Goal: Obtain resource: Obtain resource

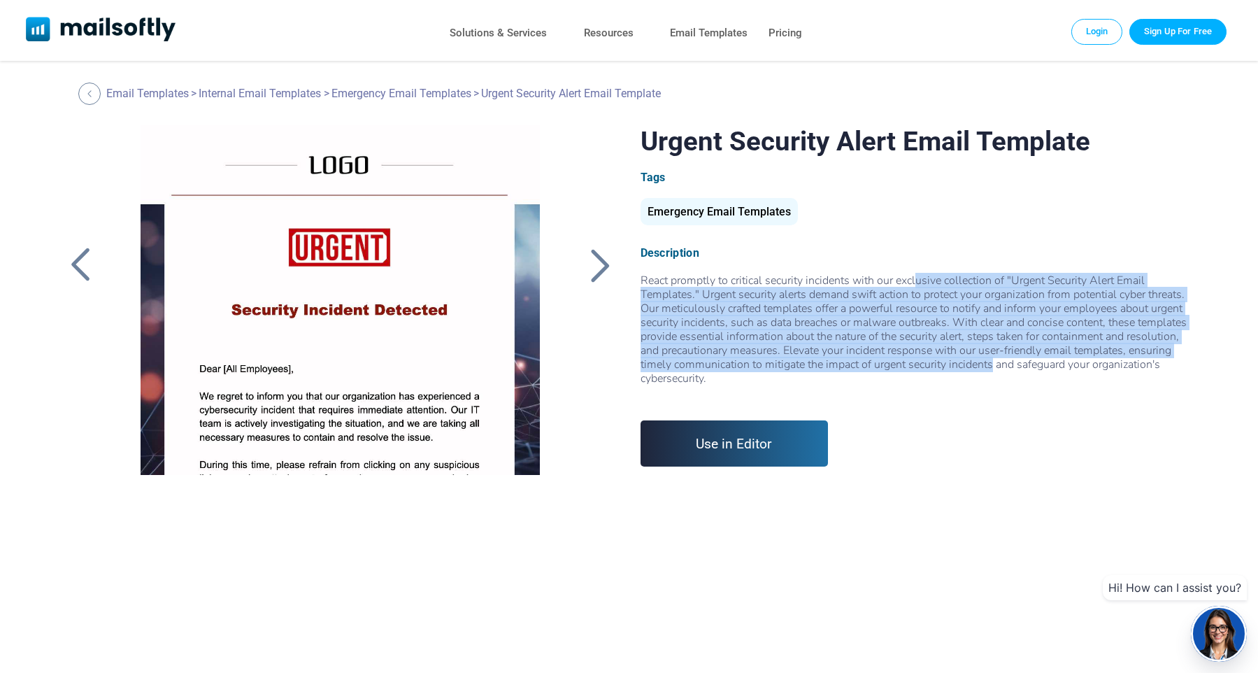
drag, startPoint x: 652, startPoint y: 286, endPoint x: 722, endPoint y: 363, distance: 104.0
click at [722, 363] on div "React promptly to critical security incidents with our exclusive collection of …" at bounding box center [918, 337] width 555 height 126
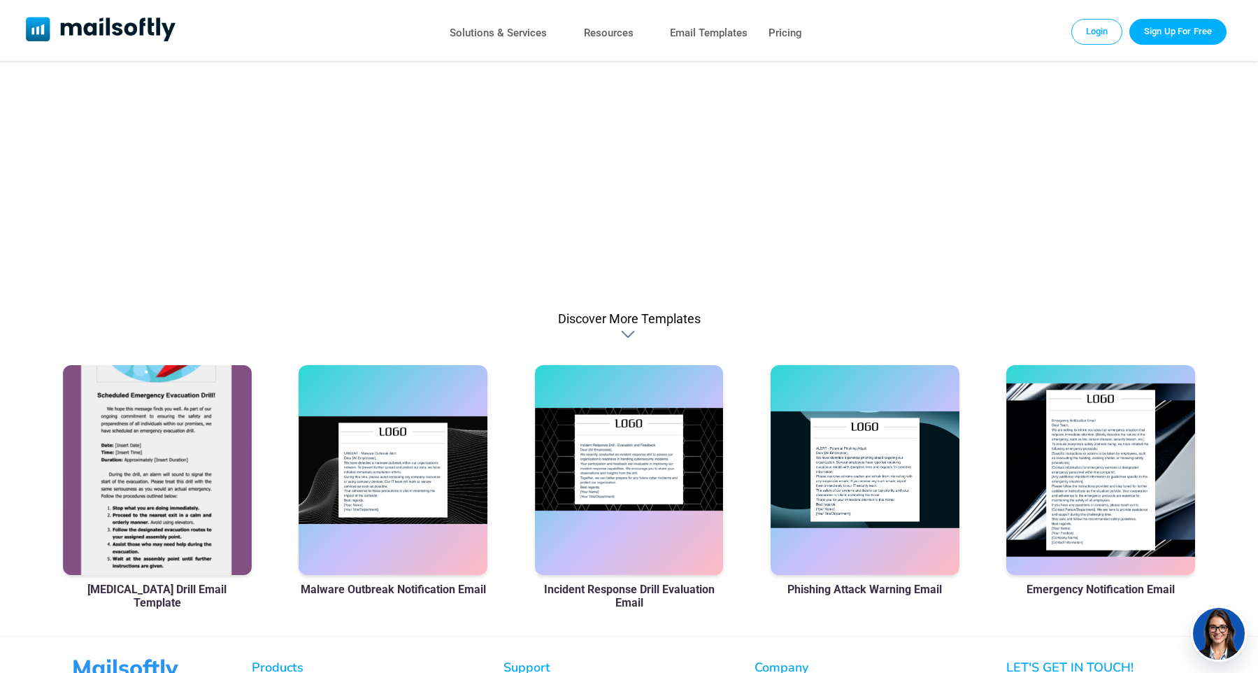
scroll to position [772, 0]
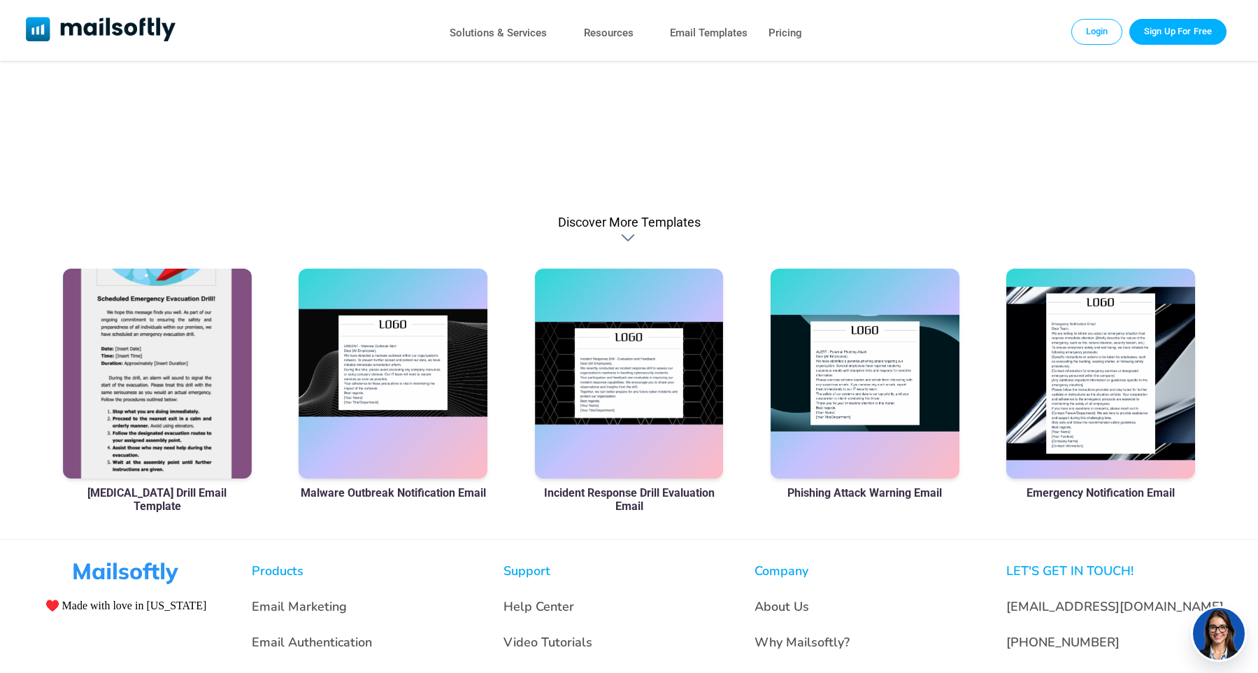
click at [395, 396] on div at bounding box center [393, 374] width 189 height 210
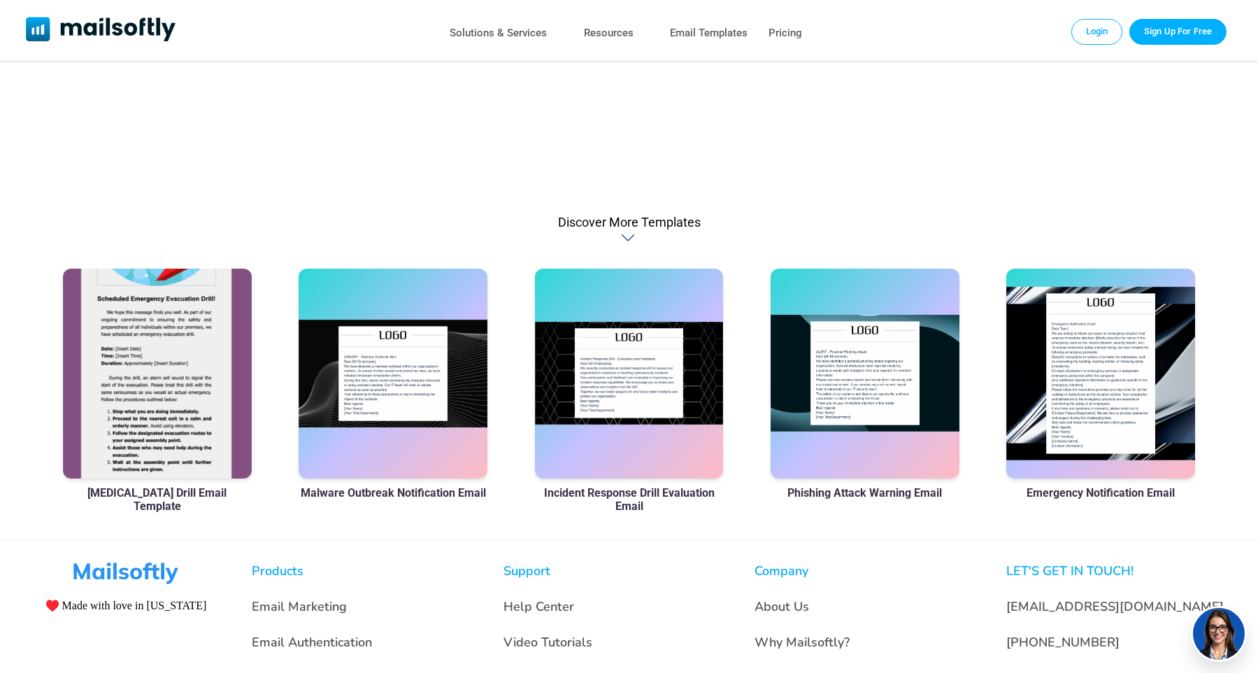
scroll to position [772, 0]
click at [666, 389] on div at bounding box center [629, 374] width 189 height 210
